Goal: Contribute content: Add original content to the website for others to see

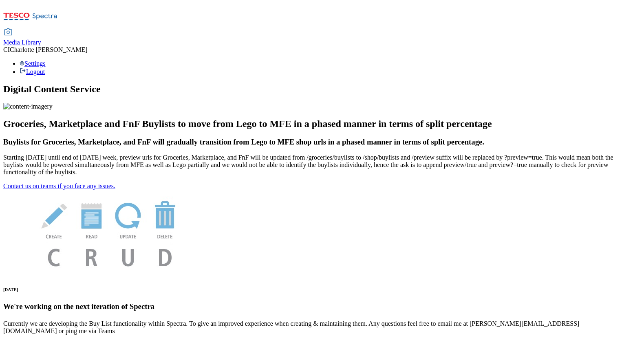
click at [41, 39] on span "Media Library" at bounding box center [22, 42] width 38 height 7
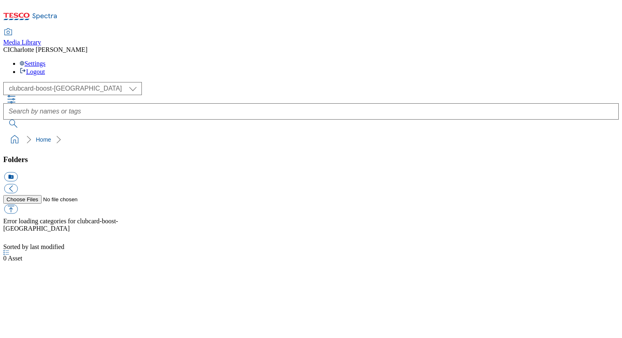
click at [35, 82] on select "Clubcard Boost UK Clubcard Marketing Clubcard ROI clubcard-boost-uk Dotcom UK G…" at bounding box center [72, 88] width 139 height 13
select select "flare-ghs-mktg"
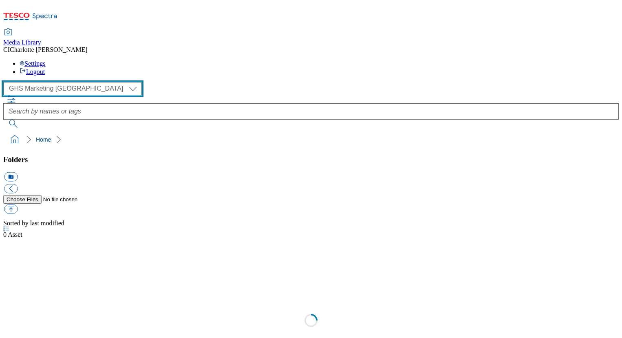
scroll to position [0, 0]
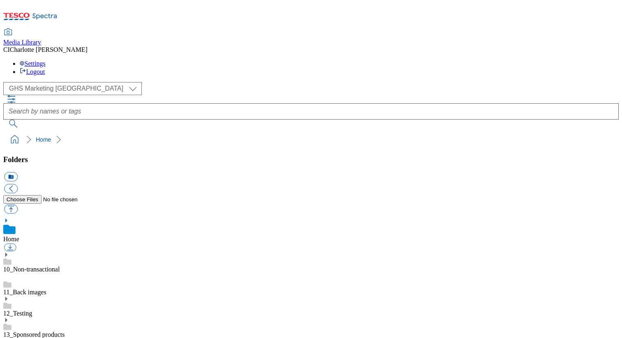
click at [36, 132] on ol "Home" at bounding box center [313, 139] width 611 height 15
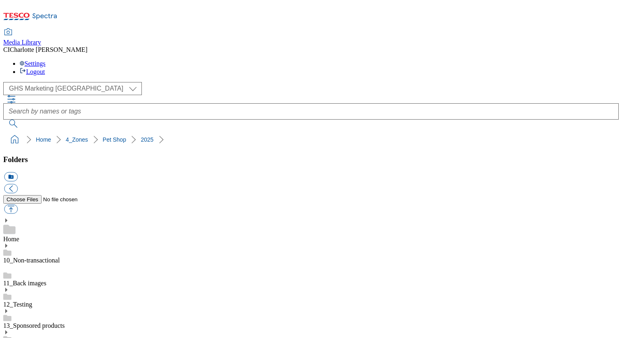
scroll to position [1359, 0]
click at [18, 172] on button "icon_new_folder" at bounding box center [10, 176] width 13 height 9
type input "2525"
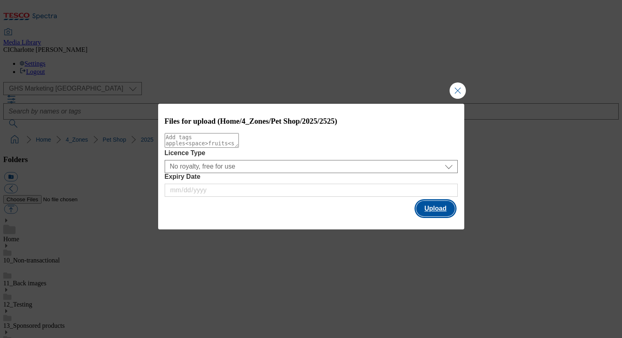
click at [441, 209] on button "Upload" at bounding box center [435, 208] width 38 height 15
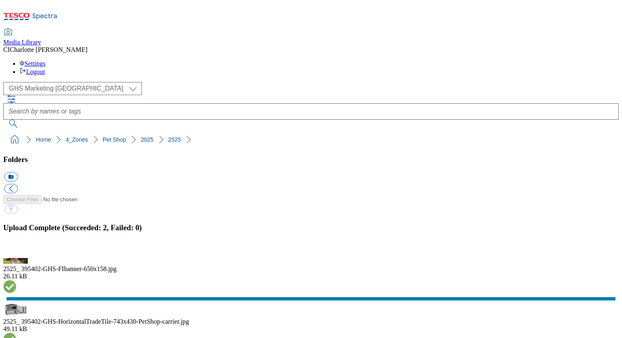
click at [173, 132] on ol "Home 4_Zones Pet Shop 2025 2525" at bounding box center [313, 139] width 611 height 15
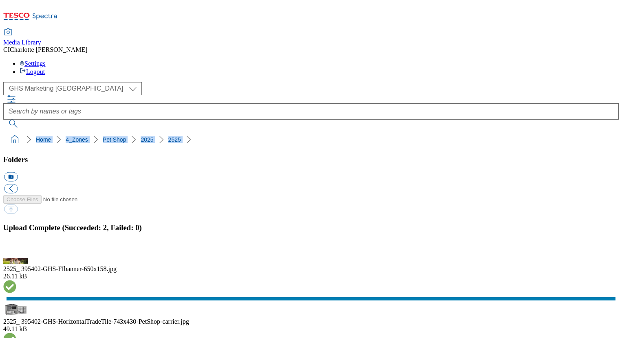
drag, startPoint x: 173, startPoint y: 75, endPoint x: 4, endPoint y: 76, distance: 168.8
click at [4, 132] on nav "Home 4_Zones Pet Shop 2025 2525" at bounding box center [311, 139] width 616 height 15
copy ol "Home 4_Zones Pet Shop 2025 2525"
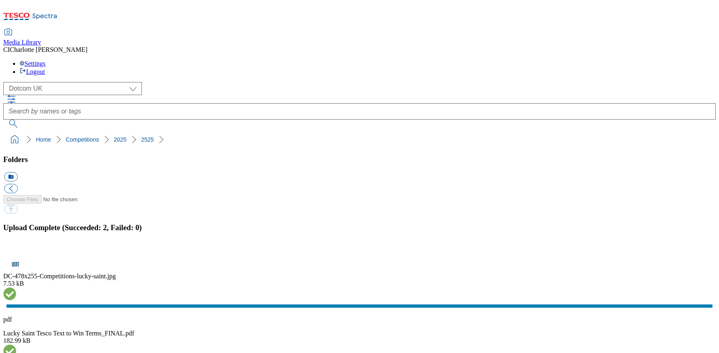
select select "flare-homepage"
